Goal: Check status: Check status

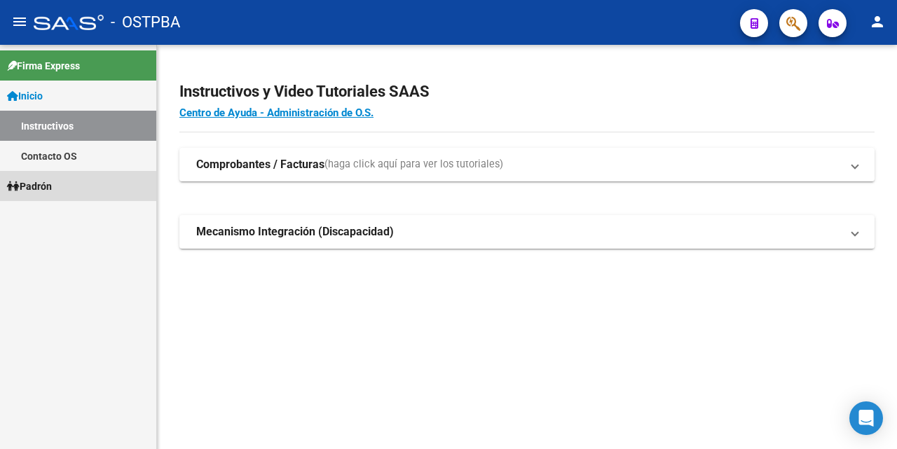
click at [52, 190] on span "Padrón" at bounding box center [29, 186] width 45 height 15
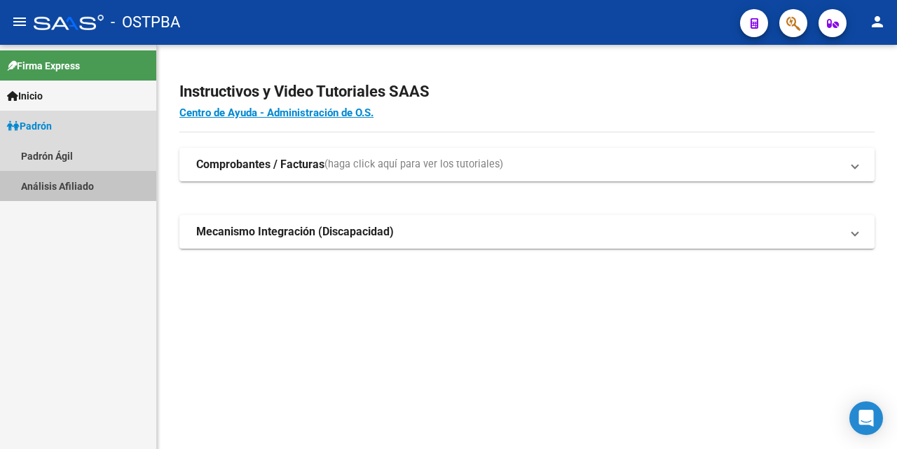
click at [59, 188] on link "Análisis Afiliado" at bounding box center [78, 186] width 156 height 30
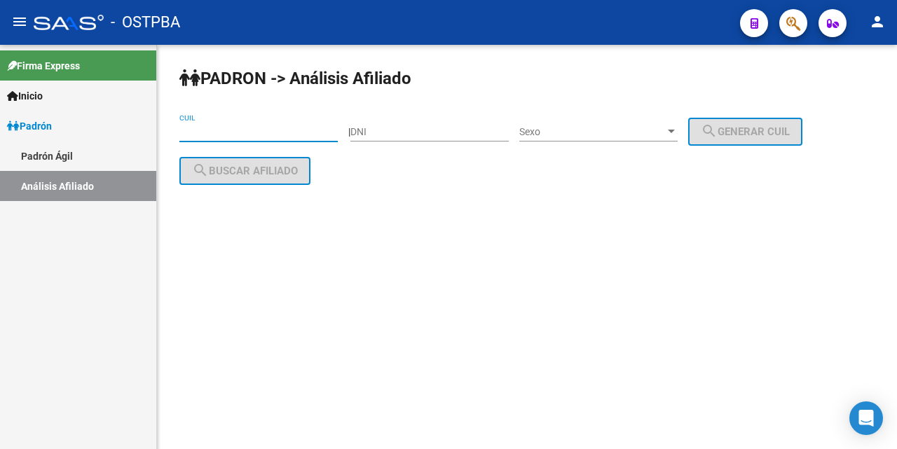
drag, startPoint x: 210, startPoint y: 131, endPoint x: 246, endPoint y: 165, distance: 49.6
click at [211, 131] on input "CUIL" at bounding box center [258, 132] width 158 height 12
click at [374, 139] on div "DNI" at bounding box center [429, 128] width 158 height 28
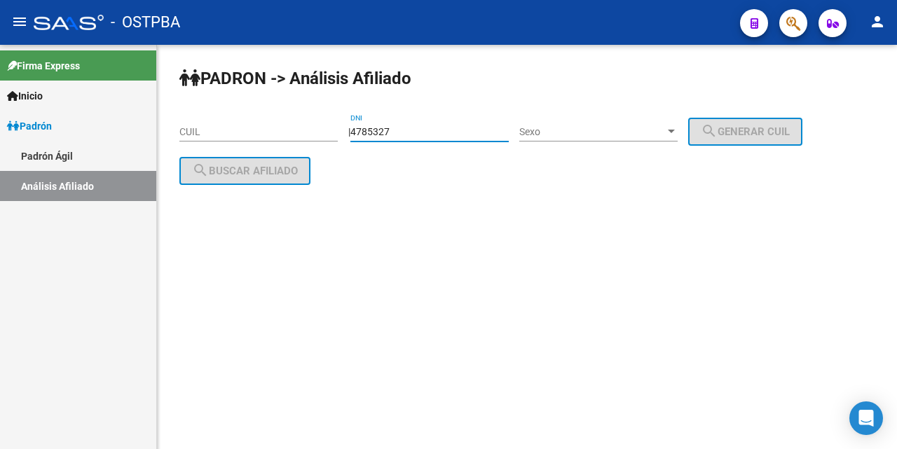
type input "4785327"
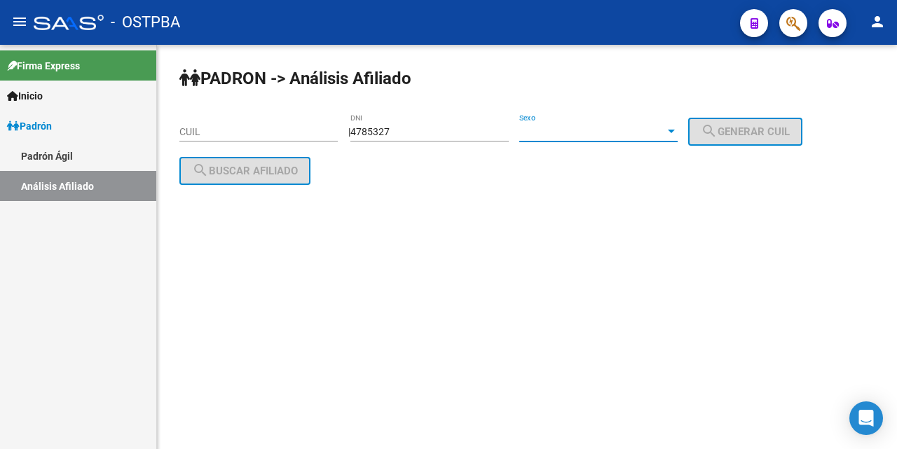
click at [678, 126] on div at bounding box center [671, 131] width 13 height 11
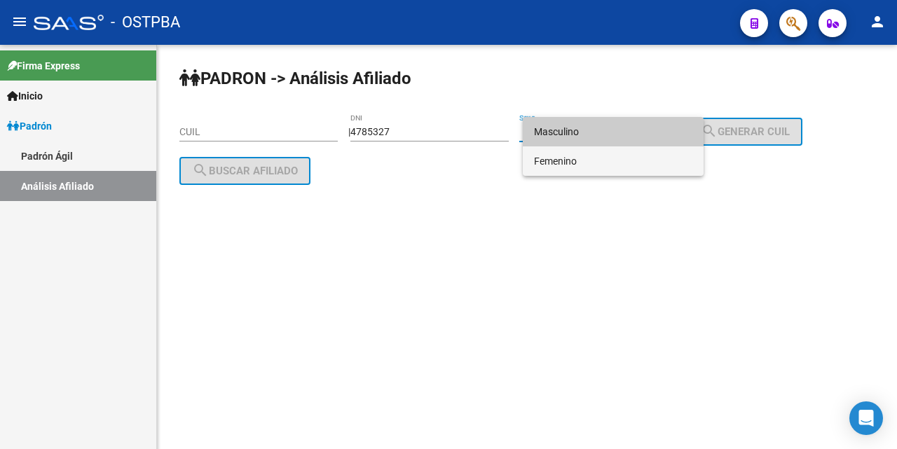
drag, startPoint x: 642, startPoint y: 160, endPoint x: 680, endPoint y: 149, distance: 39.5
click at [642, 160] on span "Femenino" at bounding box center [613, 160] width 158 height 29
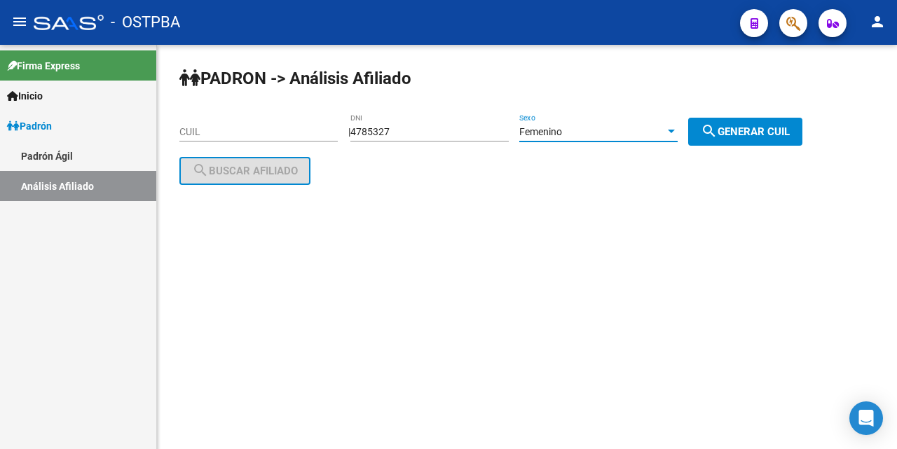
drag, startPoint x: 750, startPoint y: 137, endPoint x: 742, endPoint y: 134, distance: 8.5
click at [750, 135] on button "search Generar CUIL" at bounding box center [745, 132] width 114 height 28
type input "27-04785327-9"
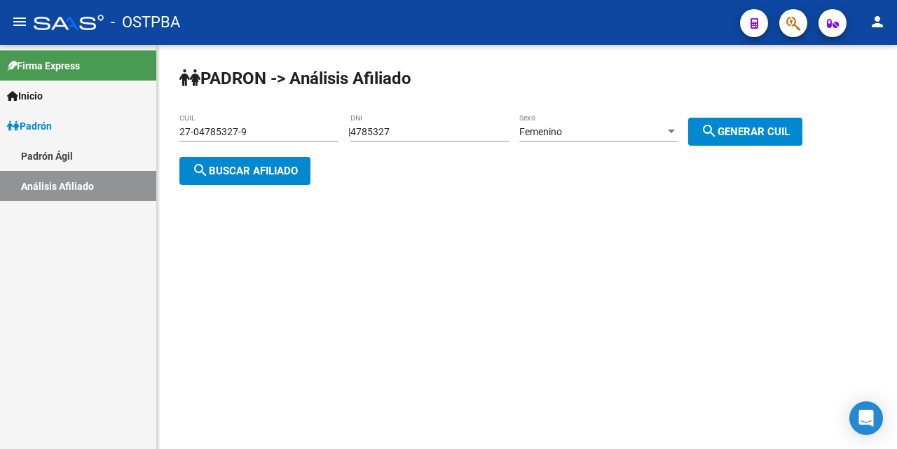
click at [291, 171] on span "search Buscar afiliado" at bounding box center [245, 171] width 106 height 13
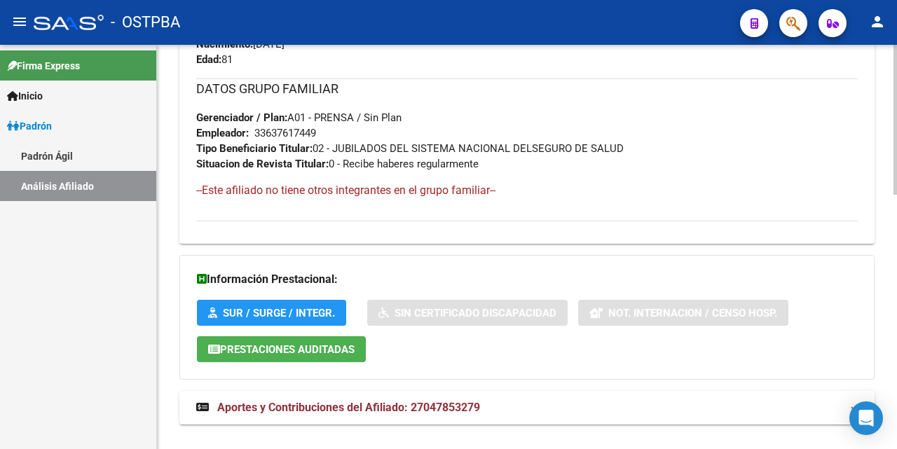
scroll to position [687, 0]
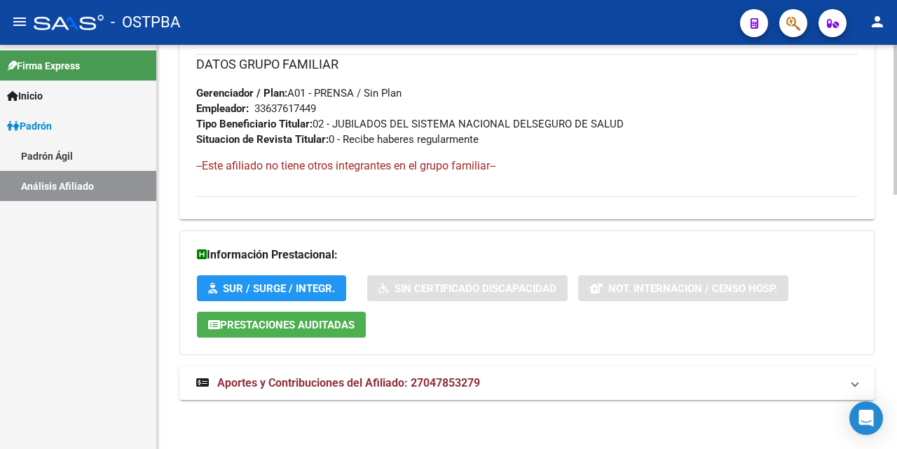
click at [329, 387] on span "Aportes y Contribuciones del Afiliado: 27047853279" at bounding box center [348, 382] width 263 height 13
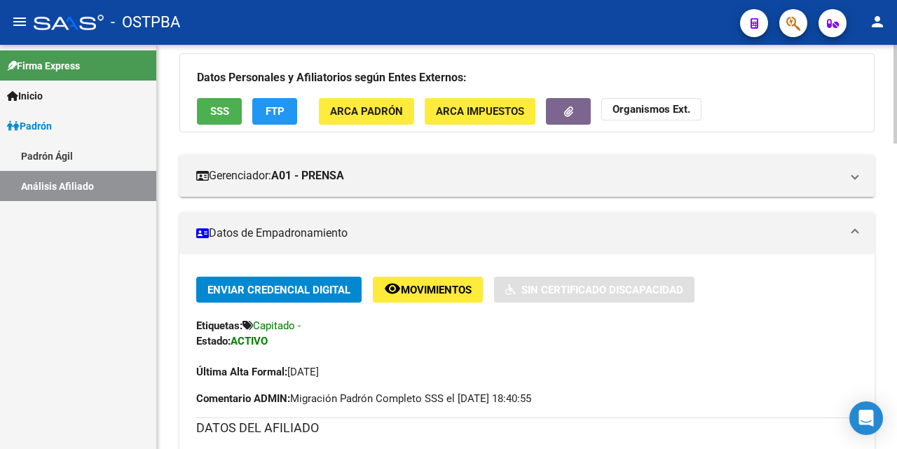
scroll to position [57, 0]
